Goal: Navigation & Orientation: Find specific page/section

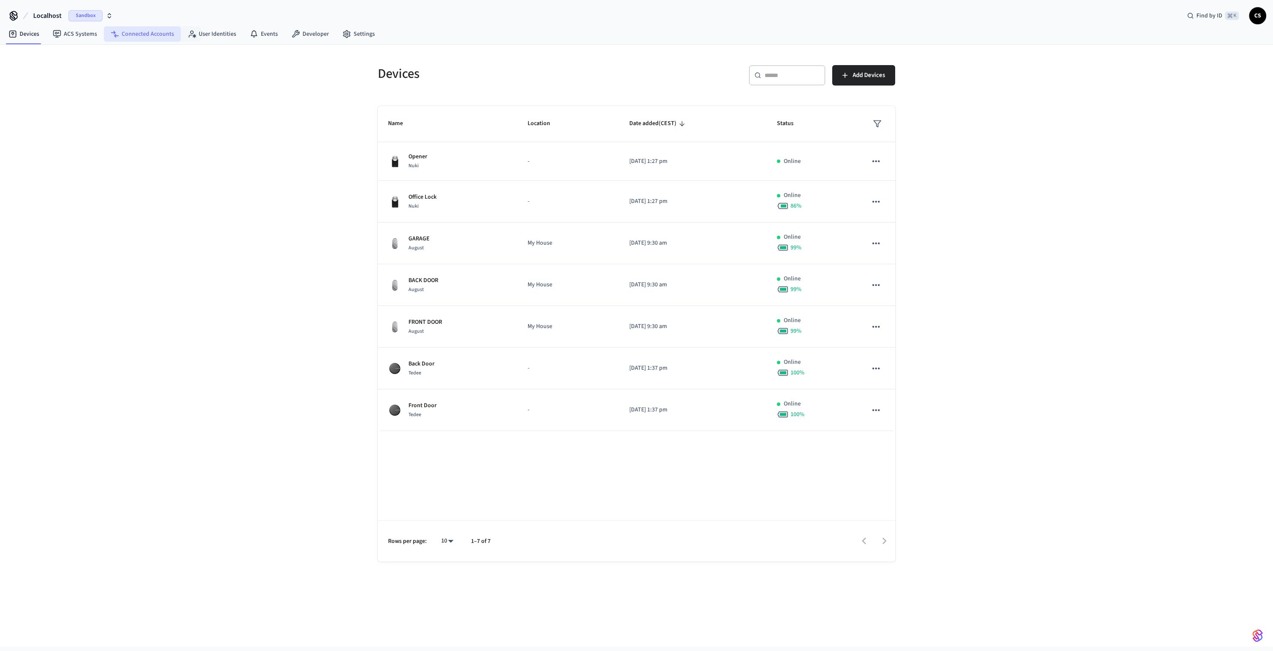
click at [148, 34] on link "Connected Accounts" at bounding box center [142, 33] width 77 height 15
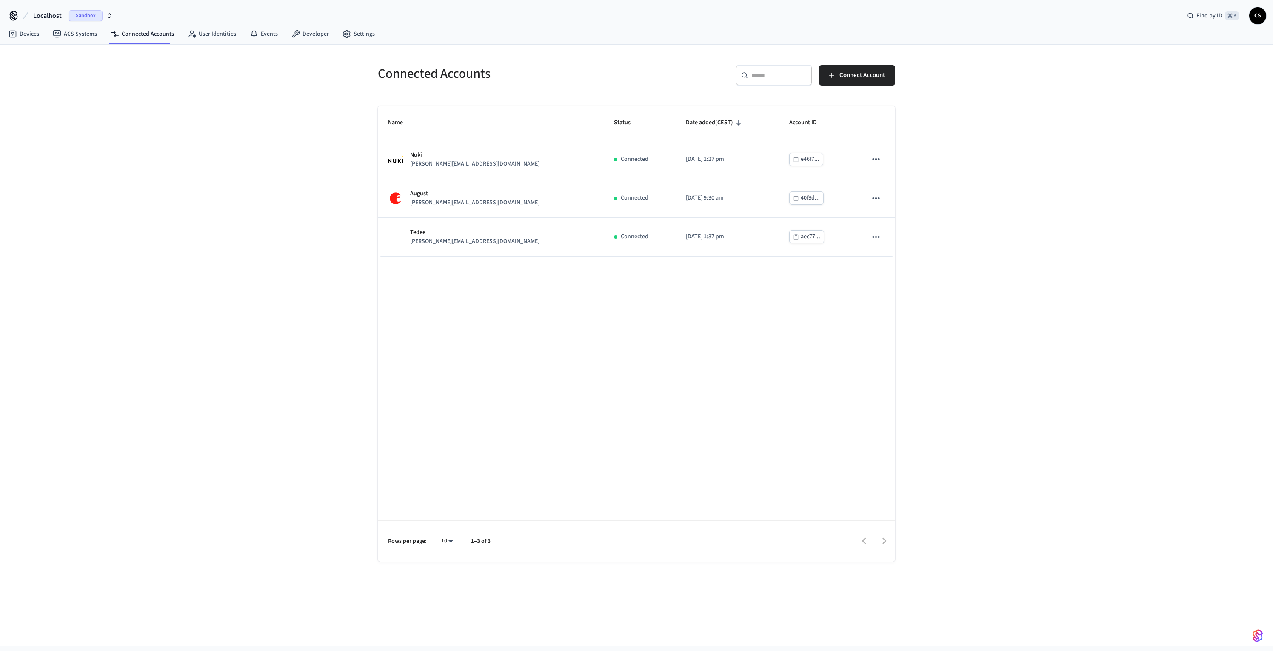
click at [46, 19] on span "Localhost" at bounding box center [47, 16] width 29 height 10
click at [44, 91] on div "Localhost S Sandbox" at bounding box center [69, 87] width 117 height 11
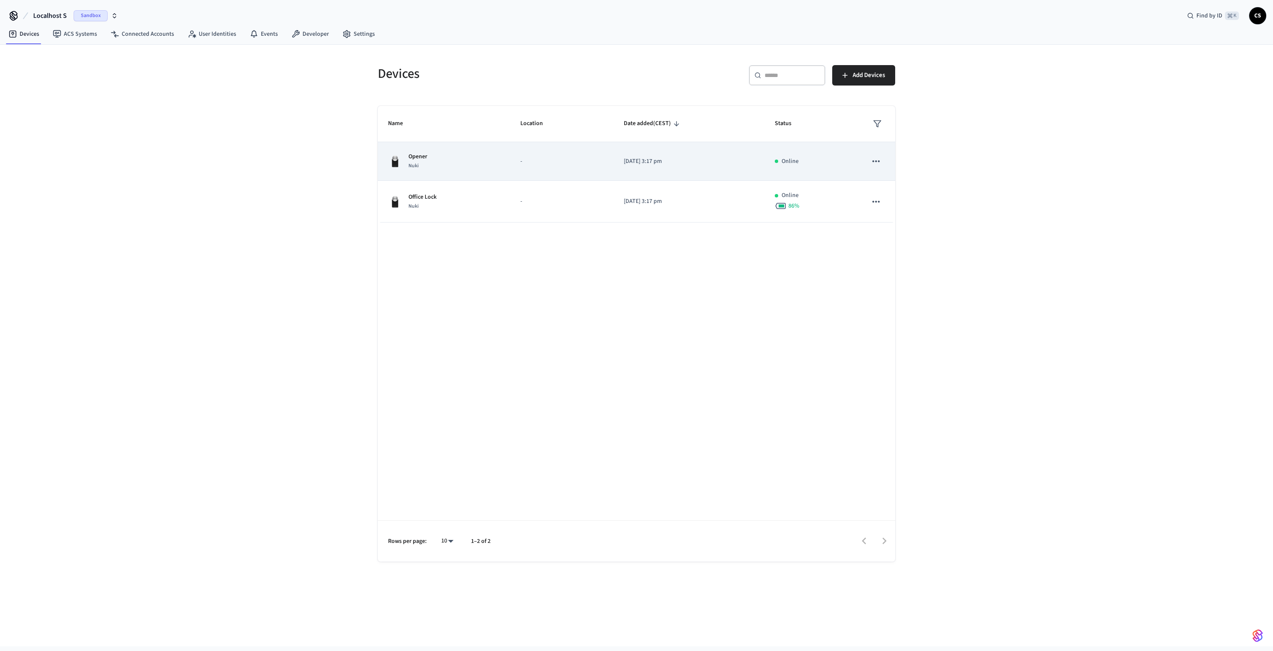
click at [443, 157] on div "Opener Nuki" at bounding box center [444, 161] width 112 height 18
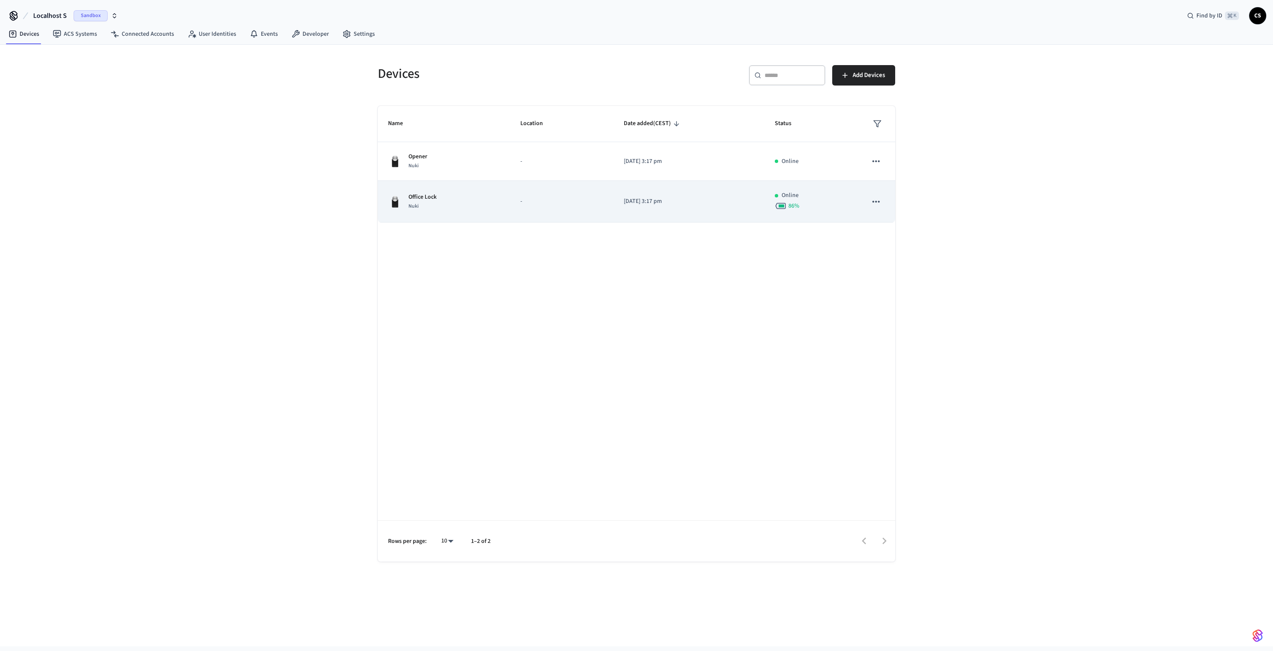
click at [448, 202] on div "Office Lock Nuki" at bounding box center [444, 202] width 112 height 18
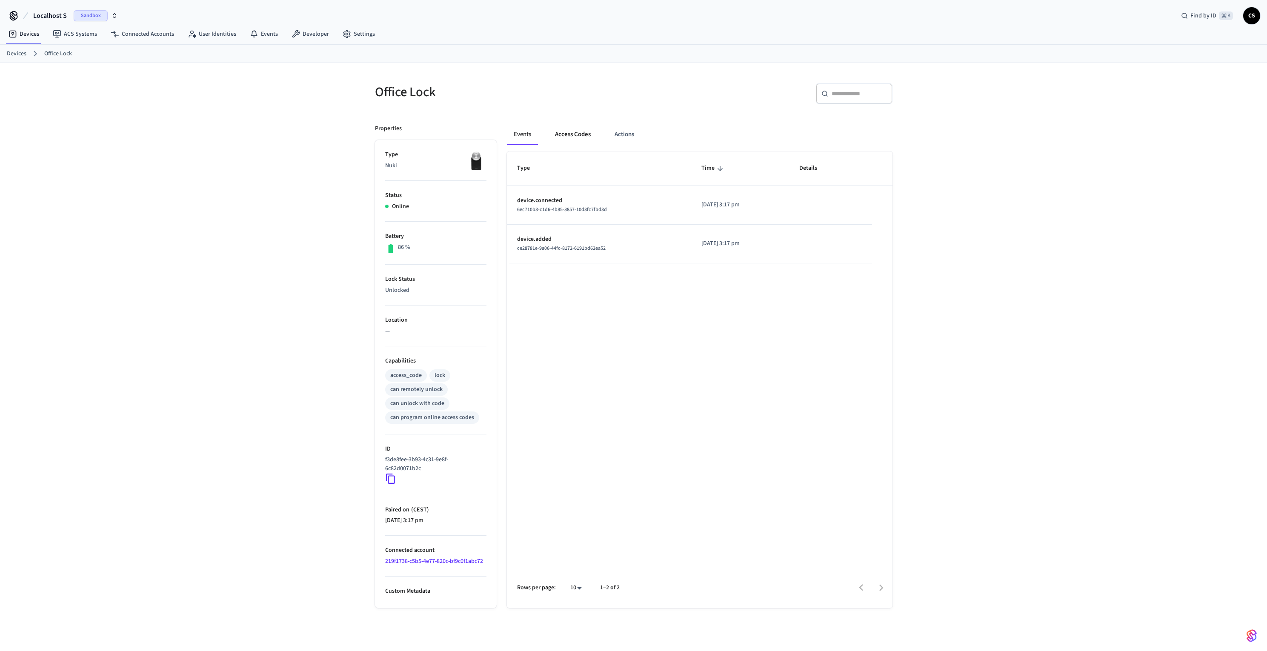
click at [557, 139] on button "Access Codes" at bounding box center [572, 134] width 49 height 20
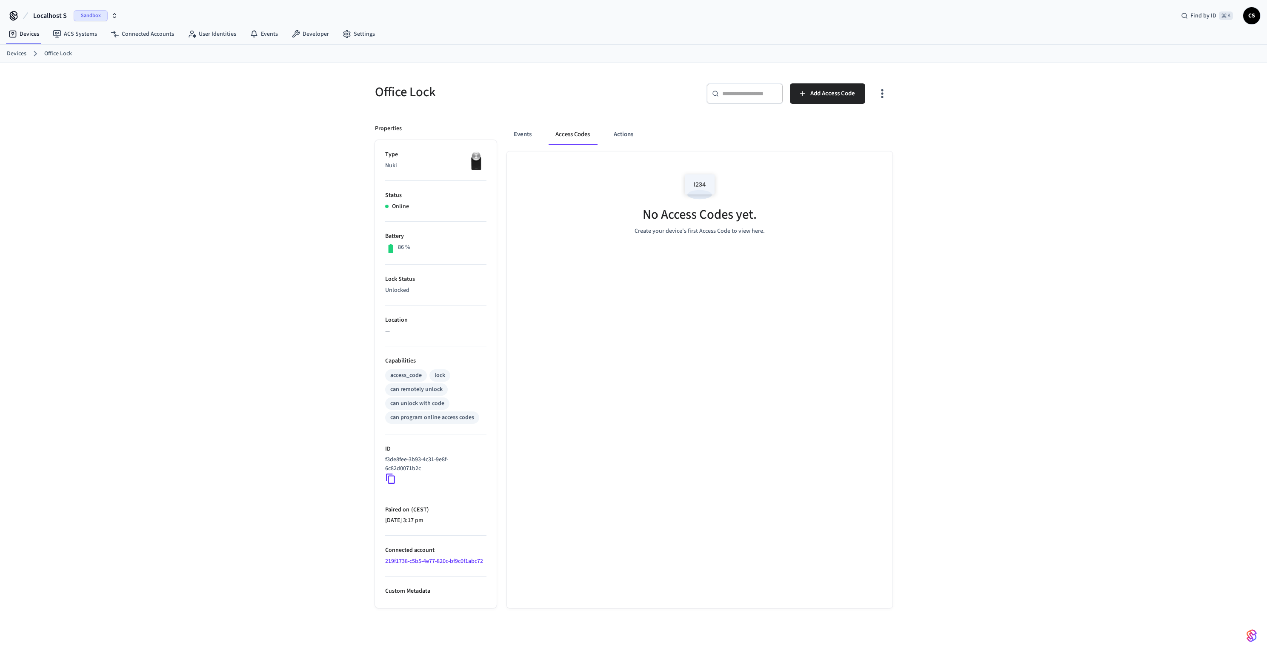
click at [53, 17] on span "Localhost S" at bounding box center [50, 16] width 34 height 10
click at [56, 103] on div "Production Production" at bounding box center [69, 103] width 117 height 11
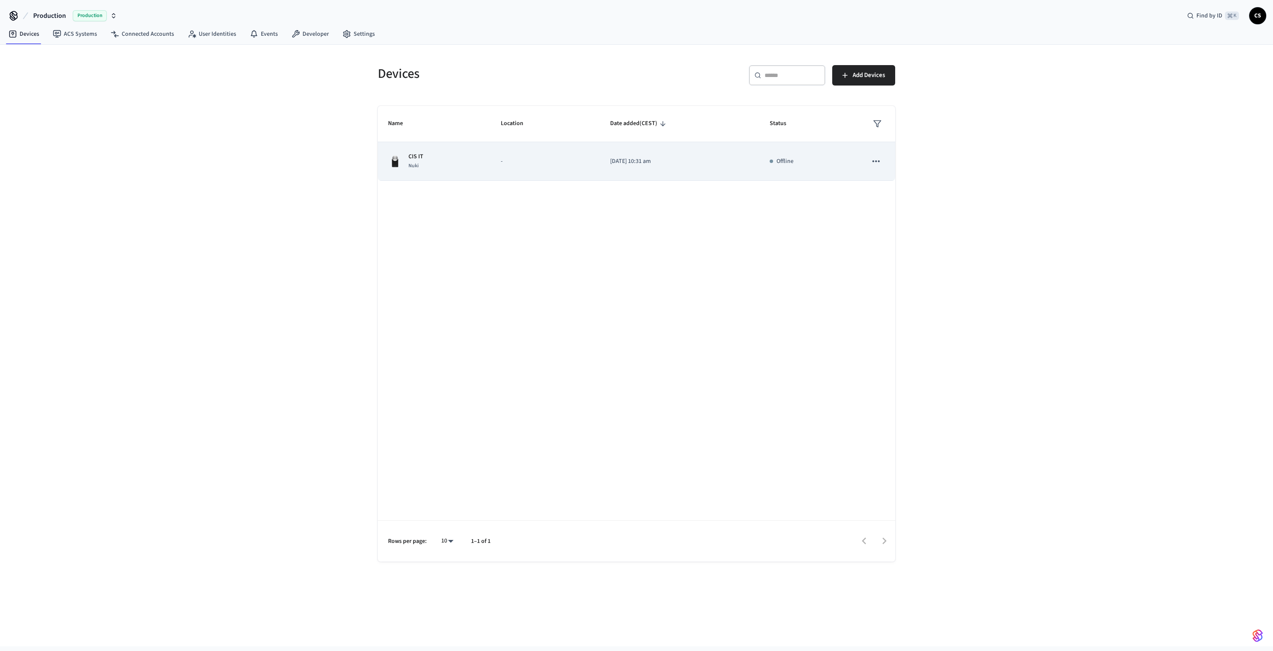
click at [474, 149] on td "CIS IT Nuki" at bounding box center [434, 161] width 113 height 39
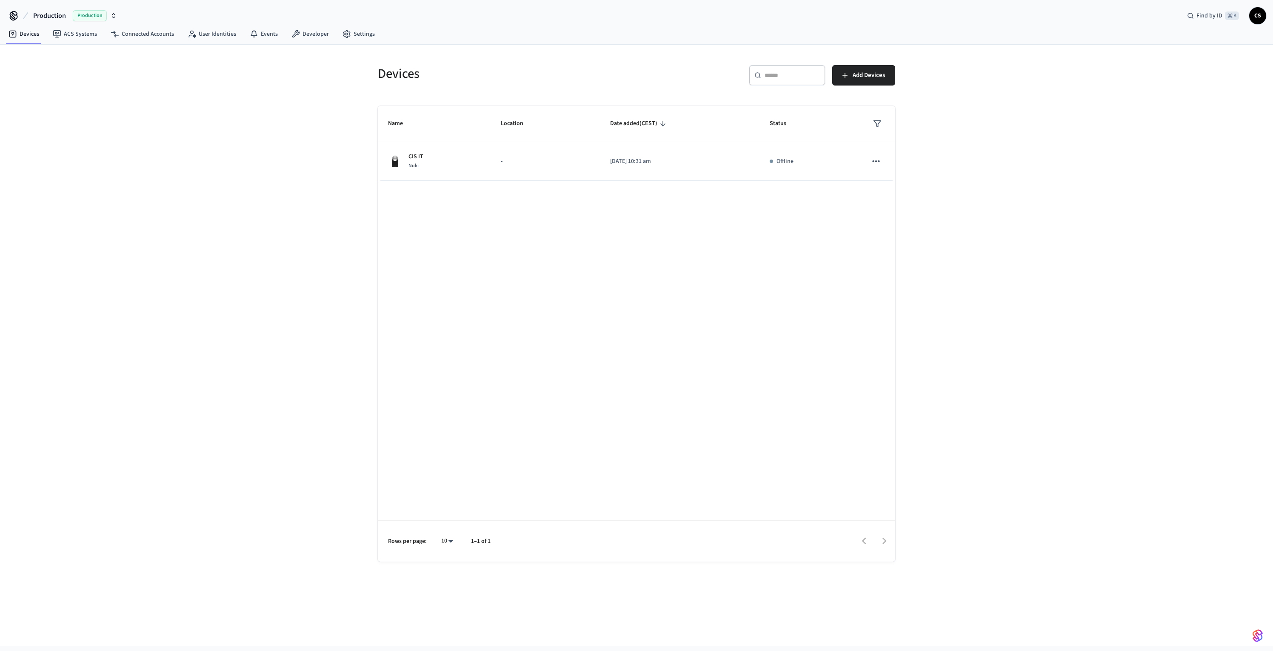
click at [54, 15] on span "Production" at bounding box center [49, 16] width 33 height 10
click at [49, 60] on div "Development Sandbox" at bounding box center [69, 54] width 117 height 11
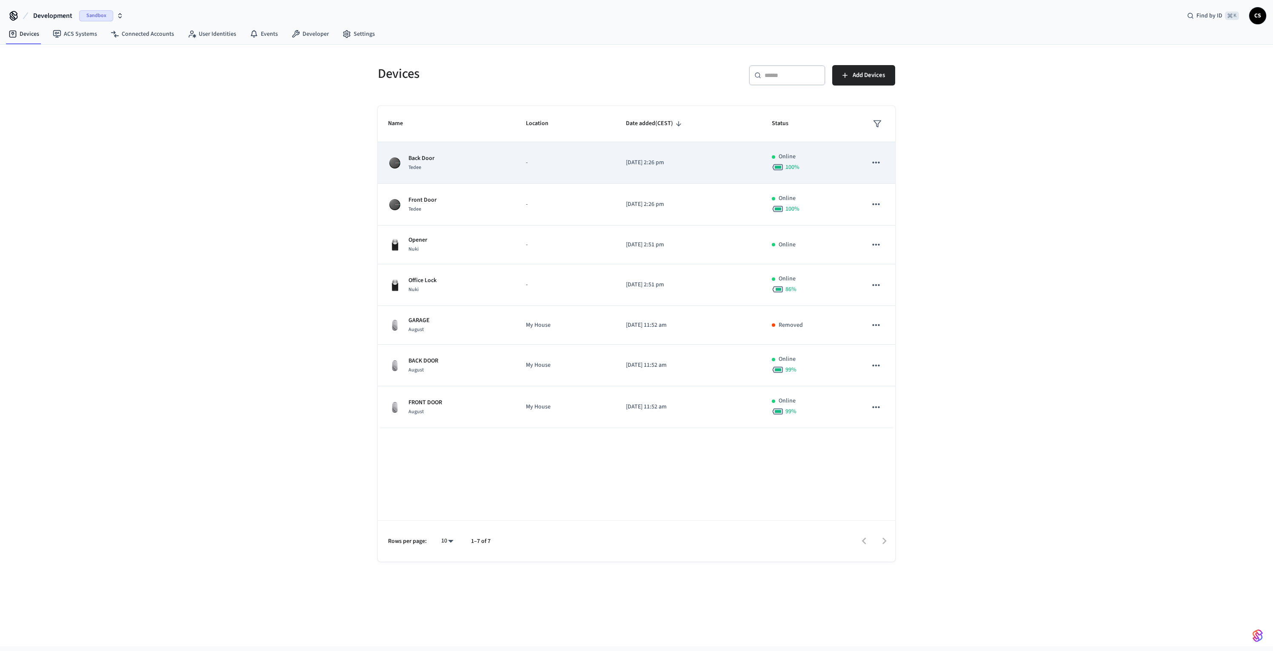
click at [455, 160] on div "Back Door [PERSON_NAME]" at bounding box center [446, 163] width 117 height 18
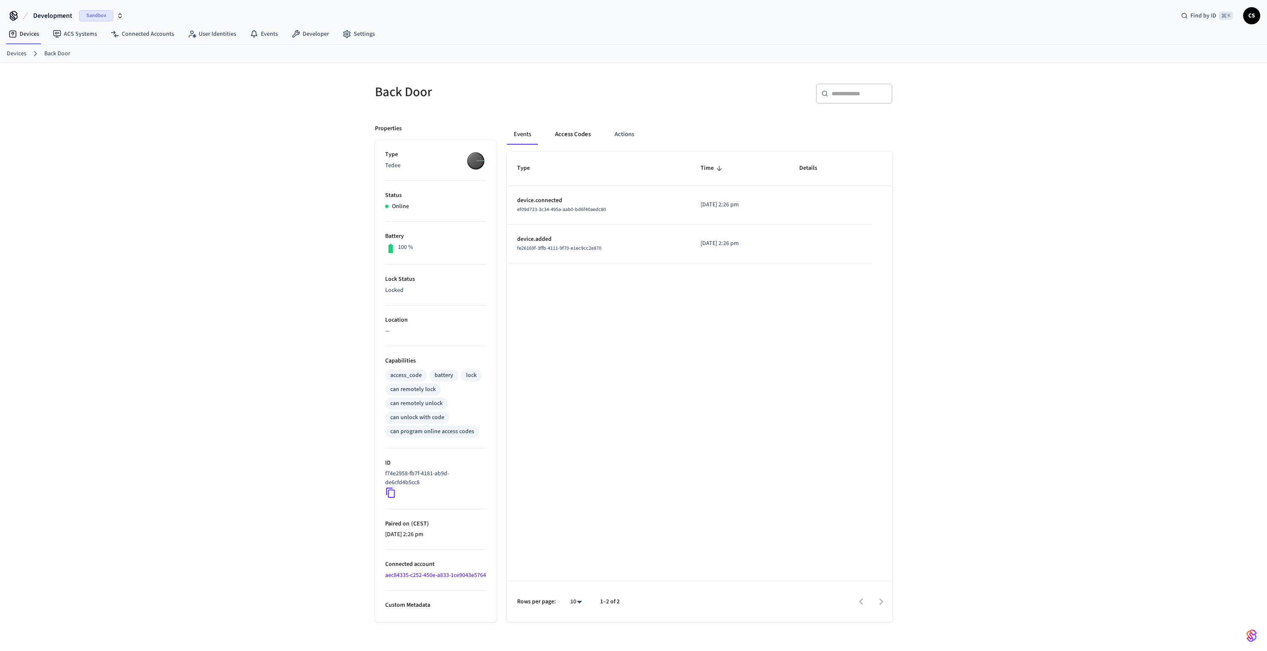
click at [575, 140] on button "Access Codes" at bounding box center [572, 134] width 49 height 20
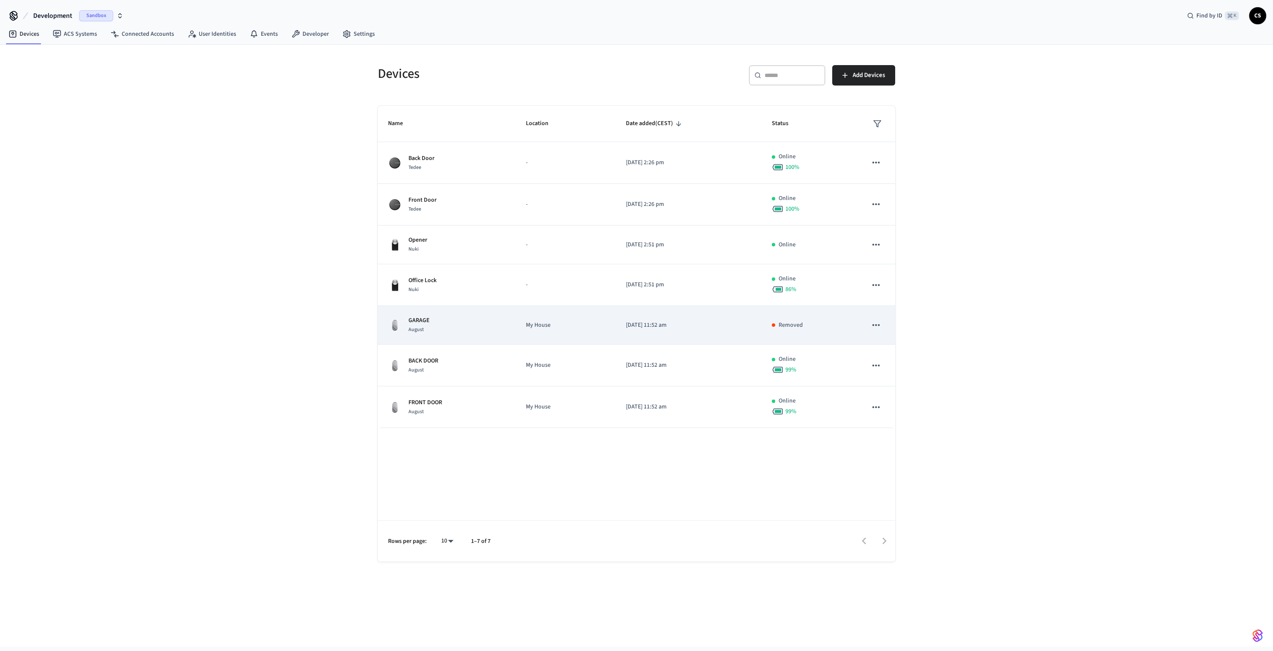
click at [446, 334] on div "GARAGE August" at bounding box center [446, 325] width 117 height 18
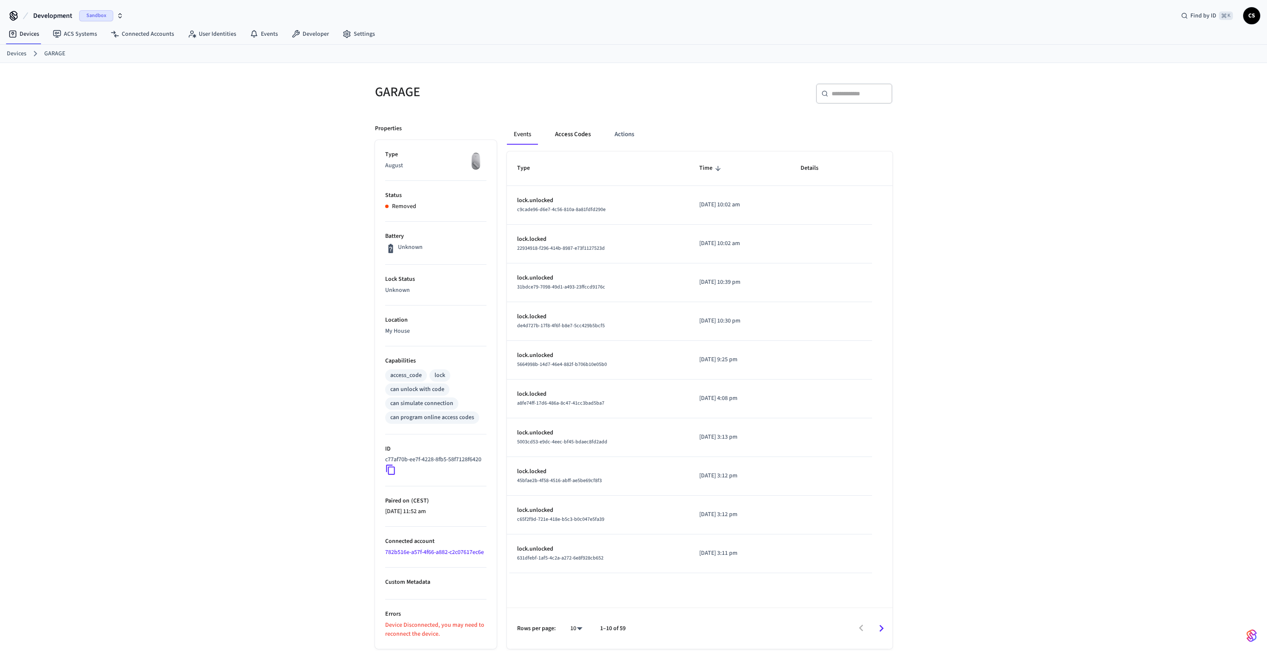
click at [563, 133] on button "Access Codes" at bounding box center [572, 134] width 49 height 20
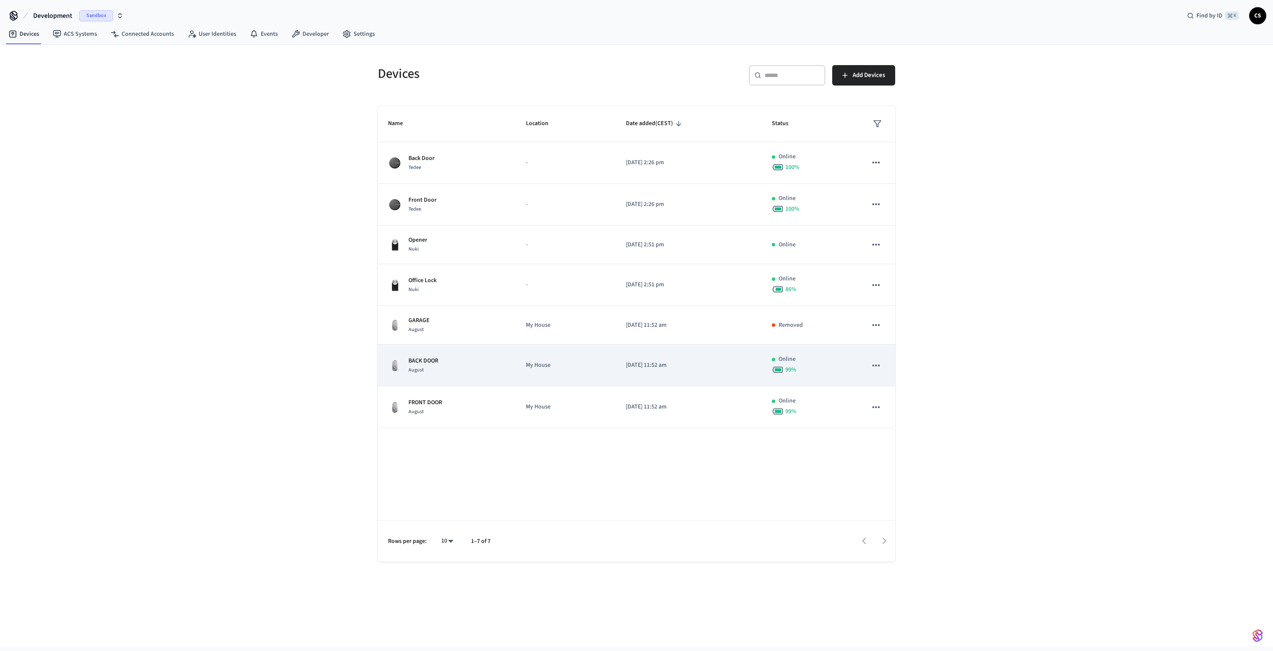
click at [447, 357] on div "BACK DOOR August" at bounding box center [446, 366] width 117 height 18
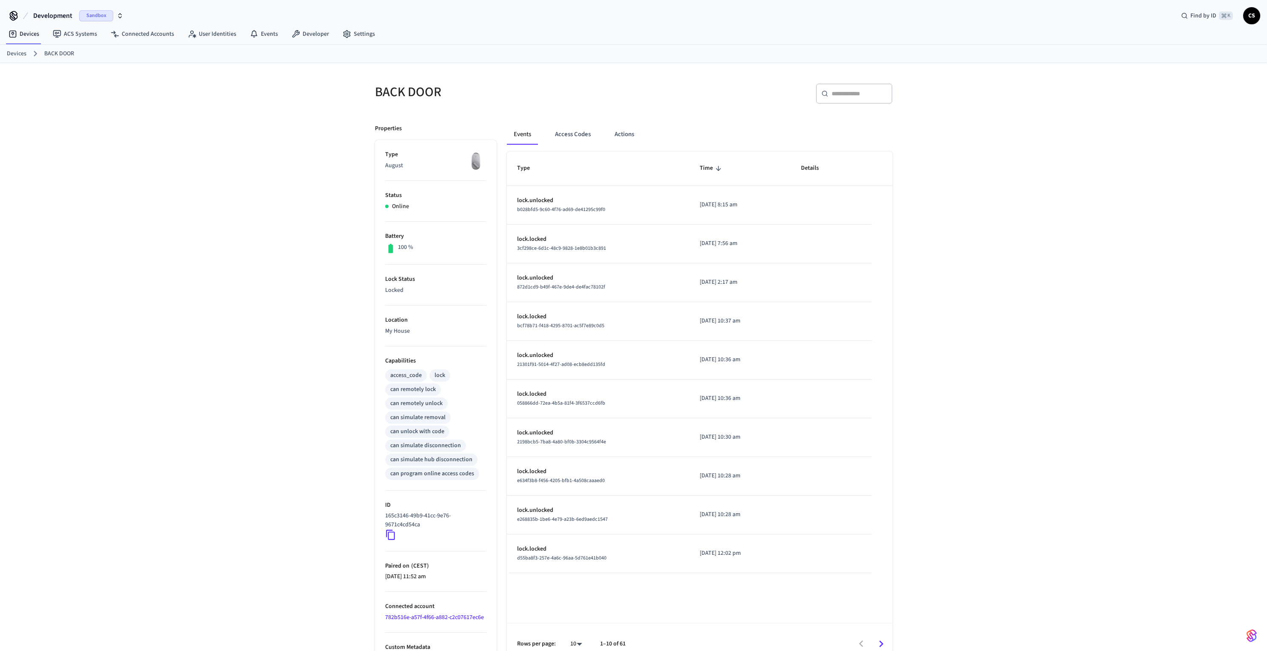
click at [582, 121] on div "Events Access Codes Actions Type Time Details lock.unlocked b028bfd5-9c60-4f76-…" at bounding box center [695, 389] width 396 height 550
click at [580, 129] on button "Access Codes" at bounding box center [572, 134] width 49 height 20
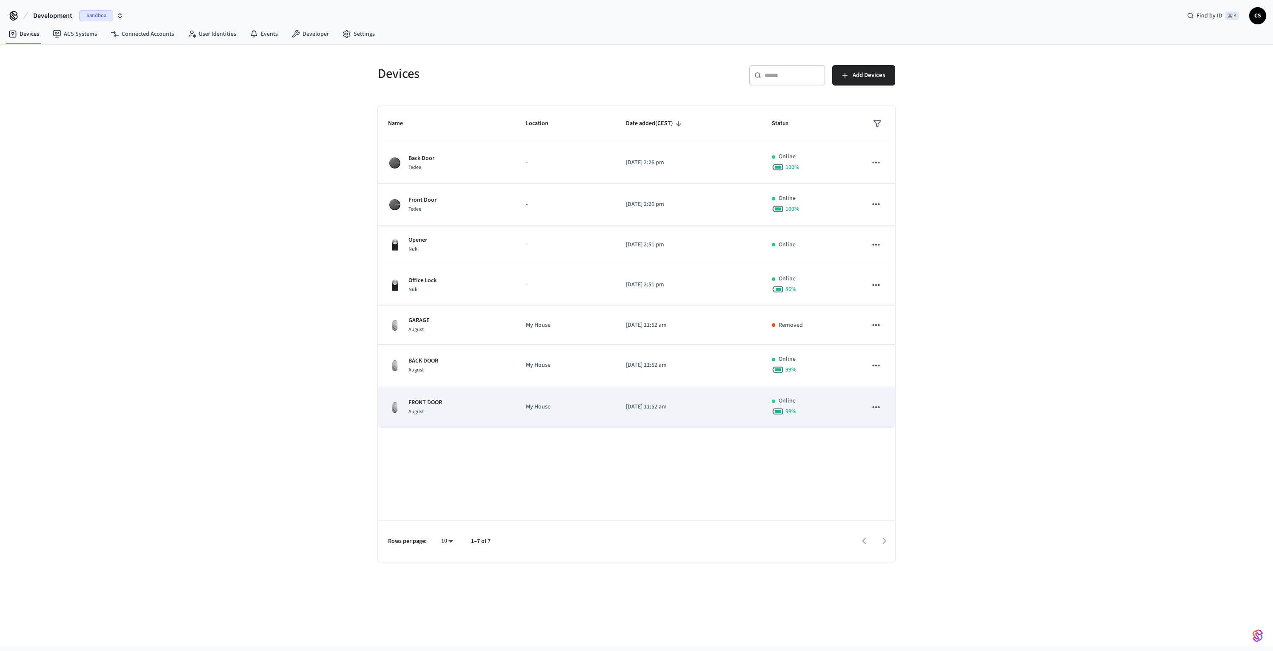
click at [426, 418] on td "FRONT DOOR August" at bounding box center [447, 407] width 138 height 42
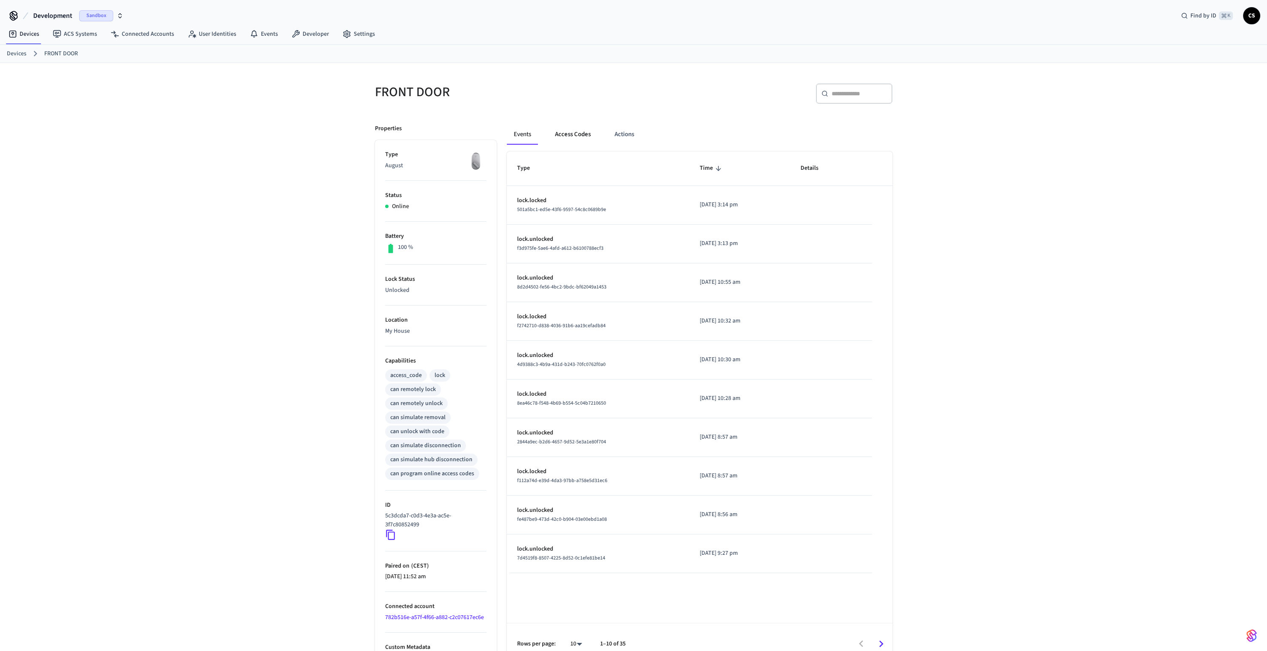
click at [588, 133] on button "Access Codes" at bounding box center [572, 134] width 49 height 20
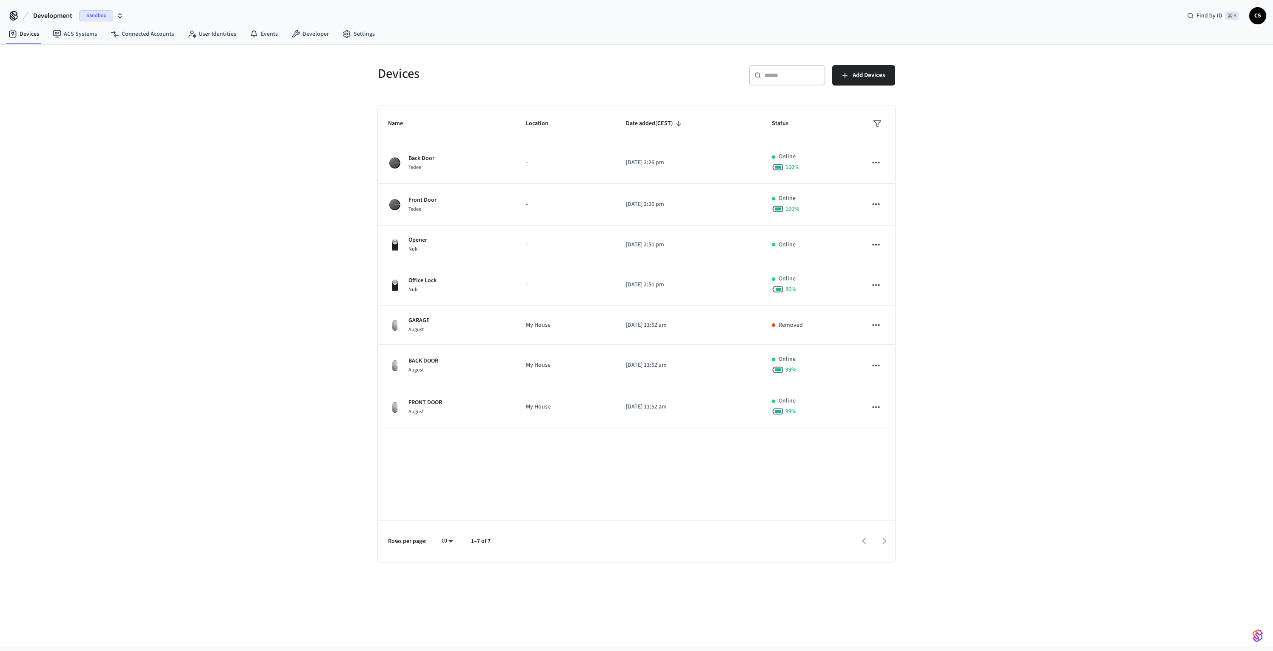
click at [43, 18] on span "Development" at bounding box center [52, 16] width 39 height 10
click at [39, 71] on div "Localhost Sandbox" at bounding box center [69, 71] width 117 height 11
